Goal: Task Accomplishment & Management: Use online tool/utility

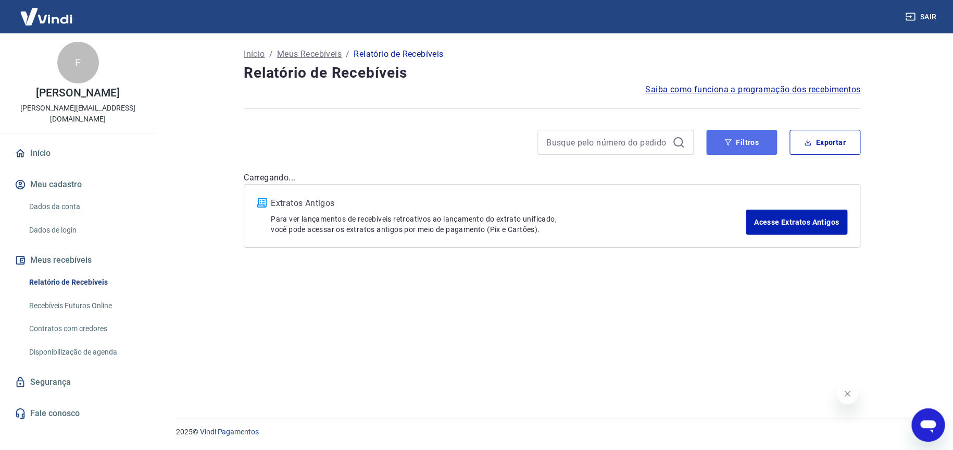
click at [715, 132] on button "Filtros" at bounding box center [741, 142] width 71 height 25
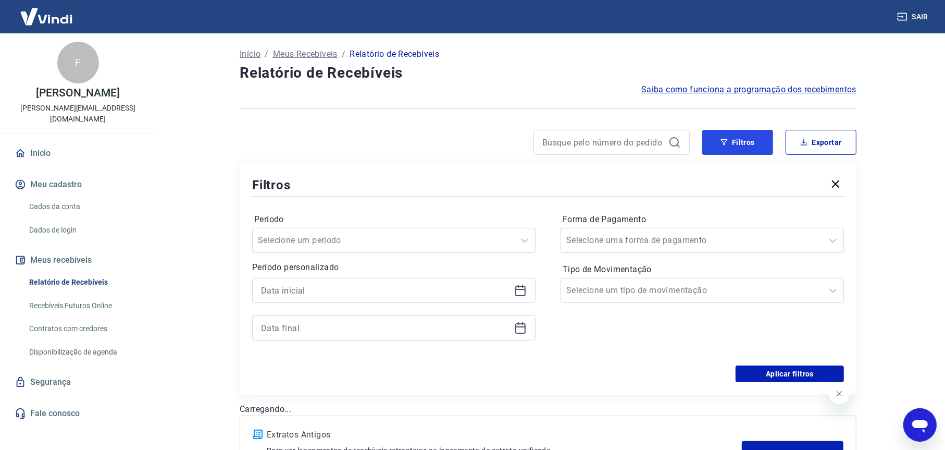
scroll to position [86, 0]
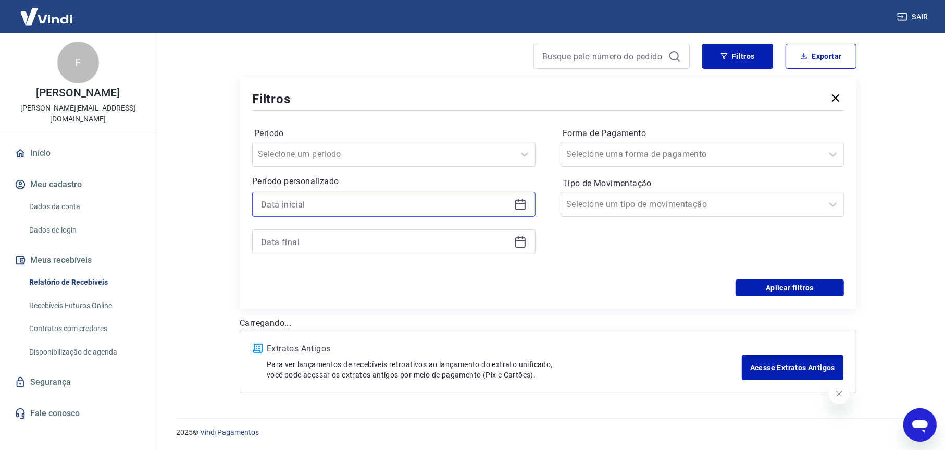
click at [293, 201] on input at bounding box center [385, 204] width 249 height 16
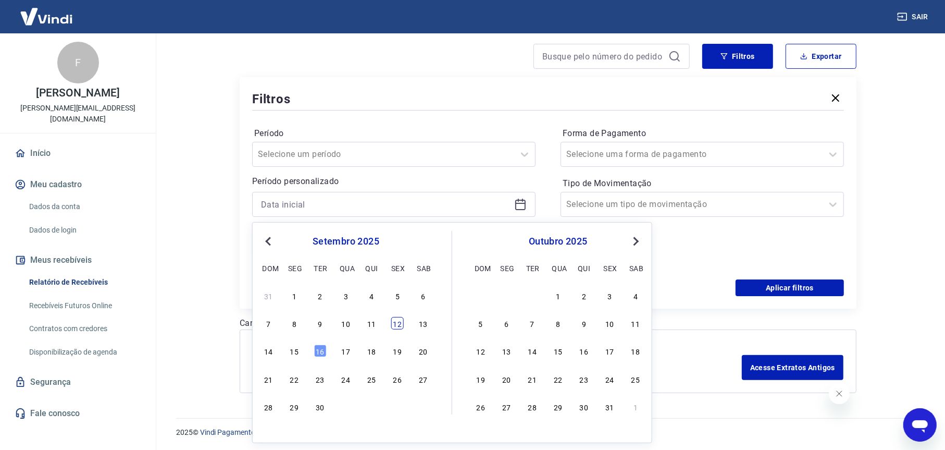
click at [394, 321] on div "12" at bounding box center [397, 323] width 13 height 13
type input "[DATE]"
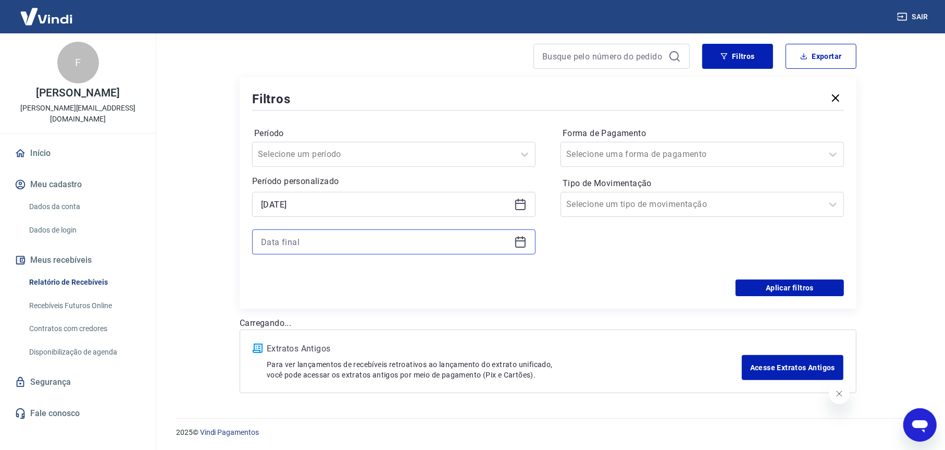
click at [277, 243] on input at bounding box center [385, 242] width 249 height 16
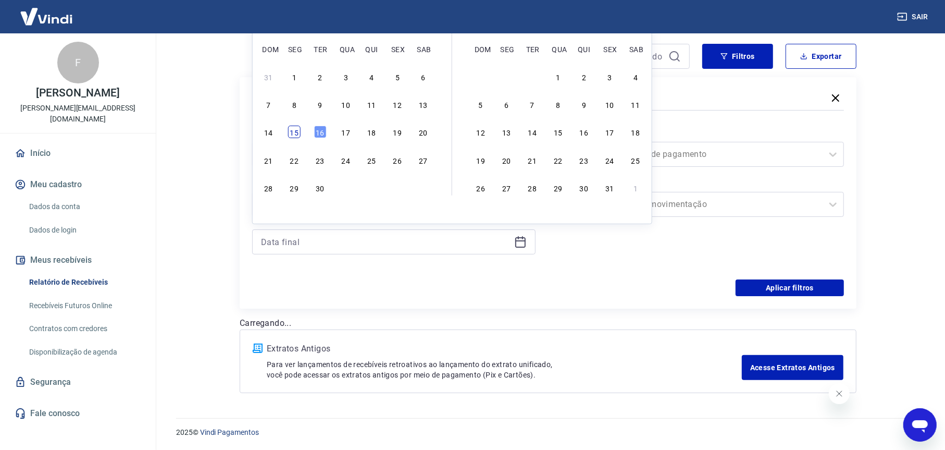
click at [294, 133] on div "15" at bounding box center [294, 132] width 13 height 13
type input "[DATE]"
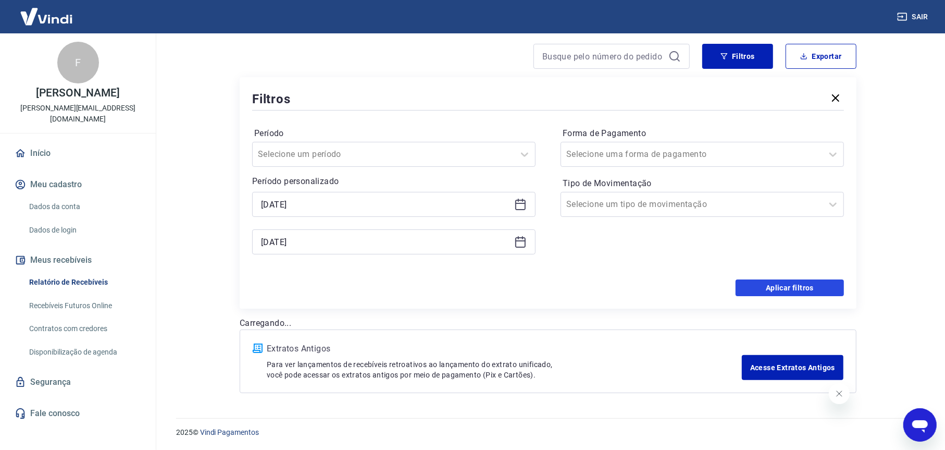
drag, startPoint x: 758, startPoint y: 286, endPoint x: 518, endPoint y: 241, distance: 243.7
click at [758, 285] on button "Aplicar filtros" at bounding box center [790, 287] width 108 height 17
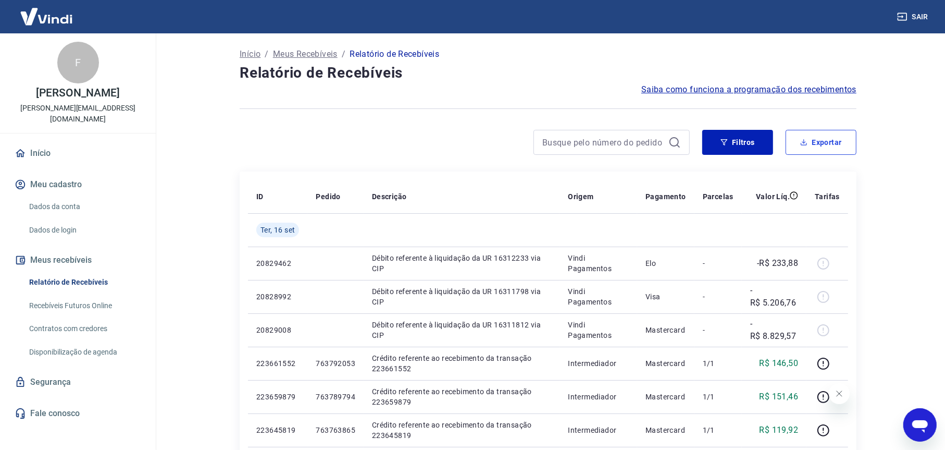
drag, startPoint x: 813, startPoint y: 141, endPoint x: 462, endPoint y: 141, distance: 351.2
click at [813, 141] on button "Exportar" at bounding box center [821, 142] width 71 height 25
type input "[DATE]"
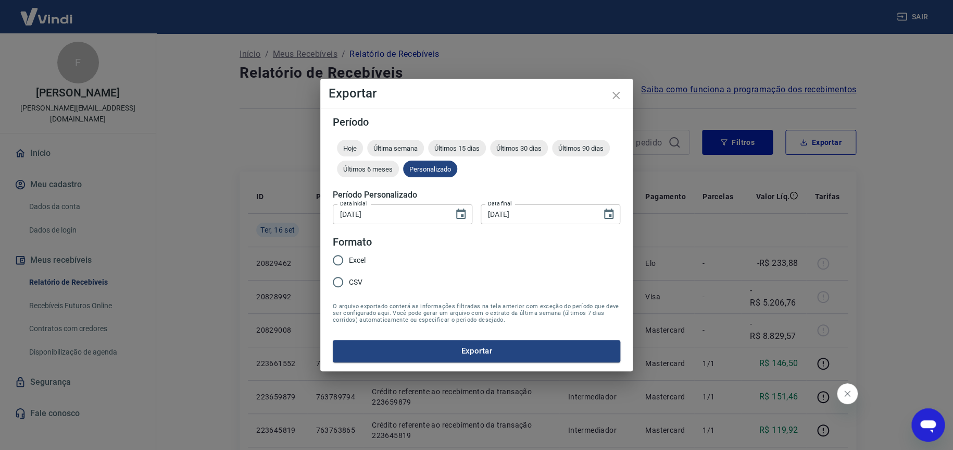
click at [350, 257] on span "Excel" at bounding box center [357, 260] width 17 height 11
click at [349, 257] on input "Excel" at bounding box center [338, 260] width 22 height 22
radio input "true"
click at [447, 354] on button "Exportar" at bounding box center [477, 351] width 288 height 22
